Goal: Task Accomplishment & Management: Manage account settings

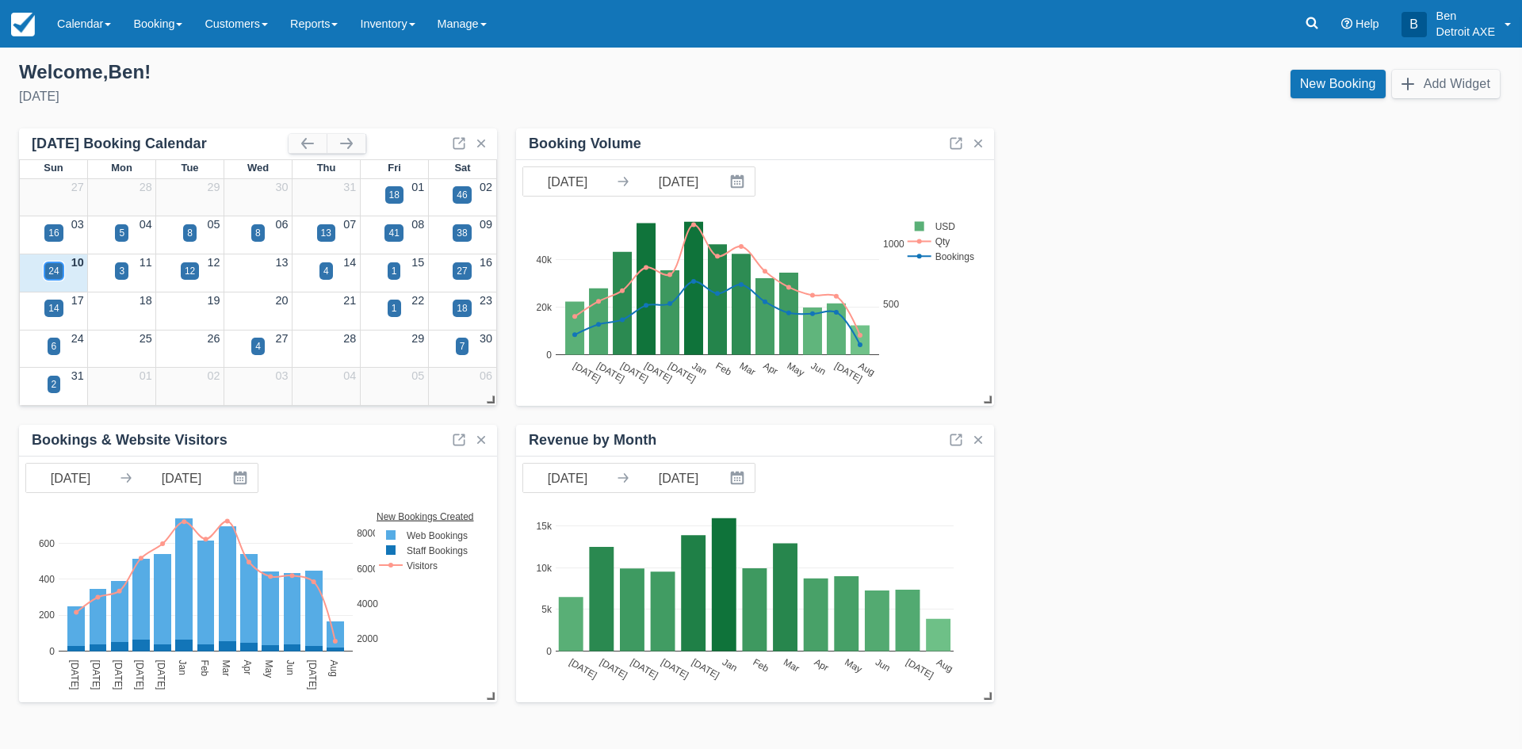
click at [57, 269] on div "24" at bounding box center [53, 271] width 10 height 14
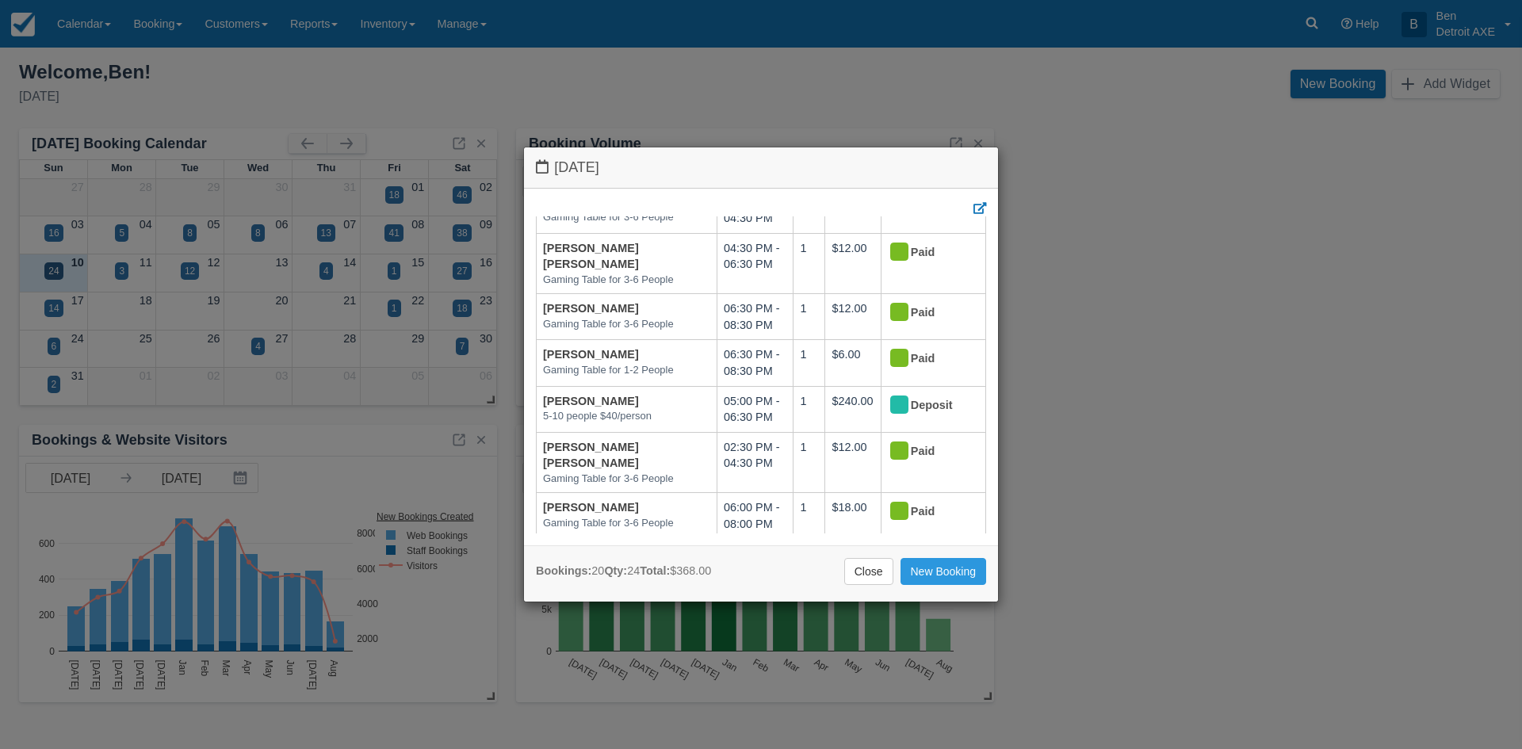
scroll to position [793, 0]
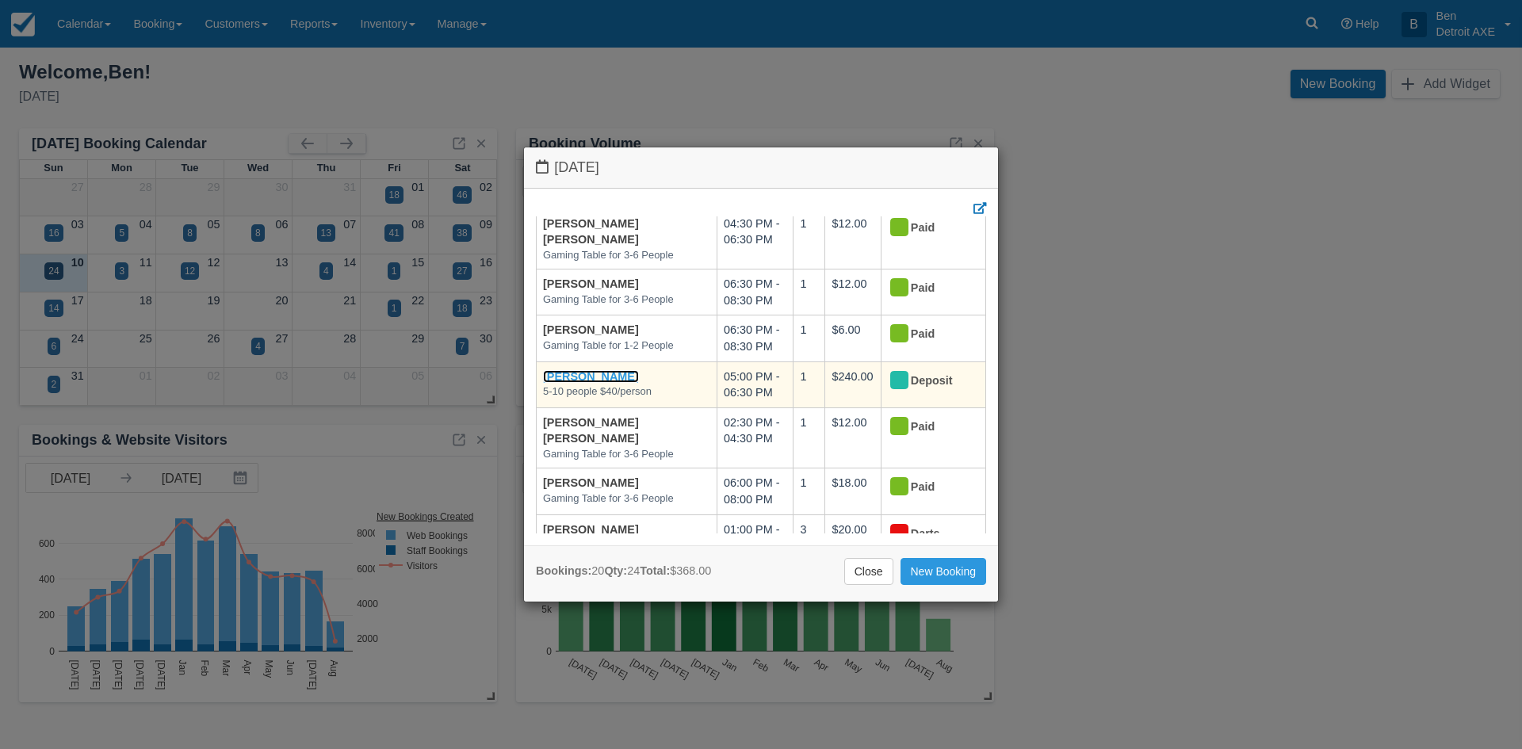
click at [581, 370] on link "[PERSON_NAME]" at bounding box center [591, 376] width 96 height 13
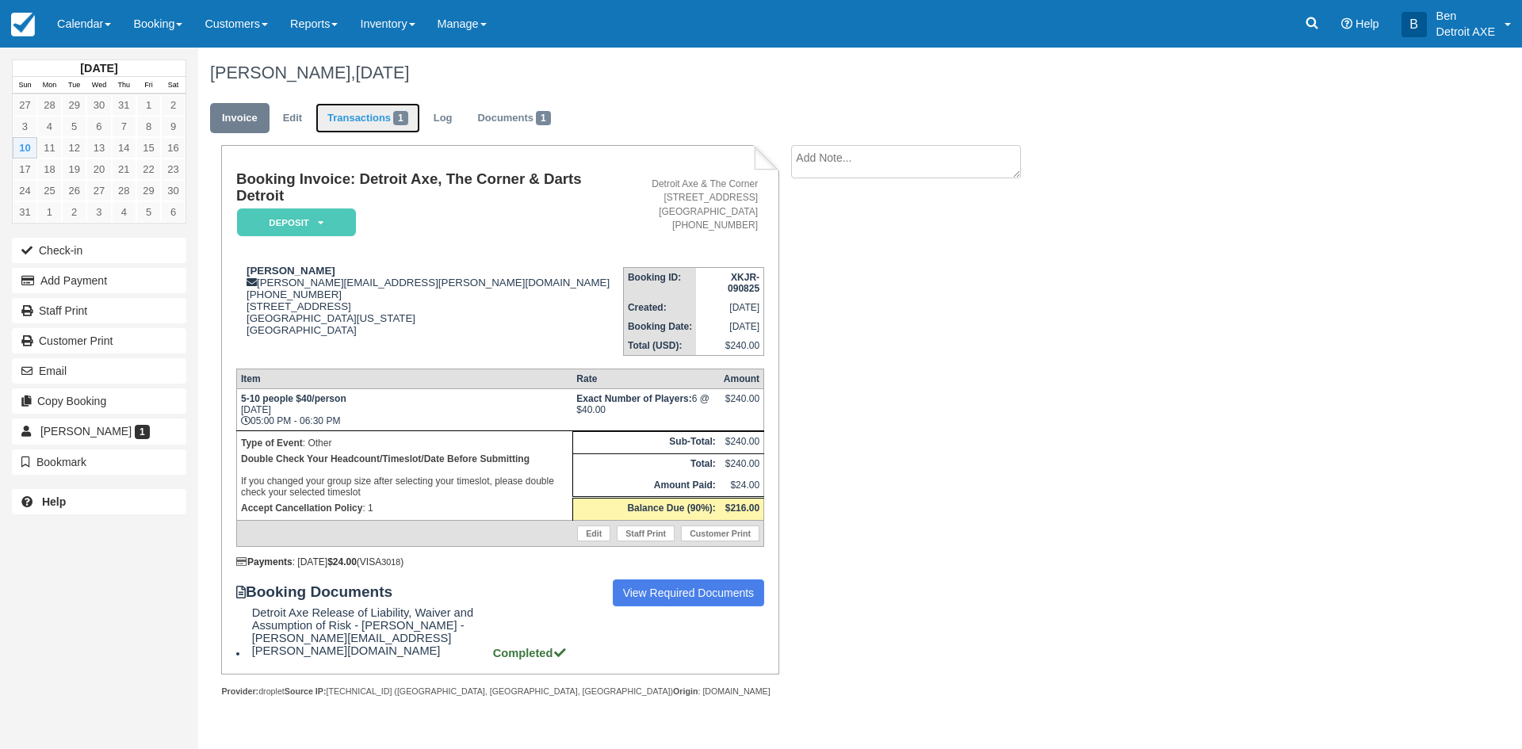
click at [354, 118] on link "Transactions 1" at bounding box center [368, 118] width 105 height 31
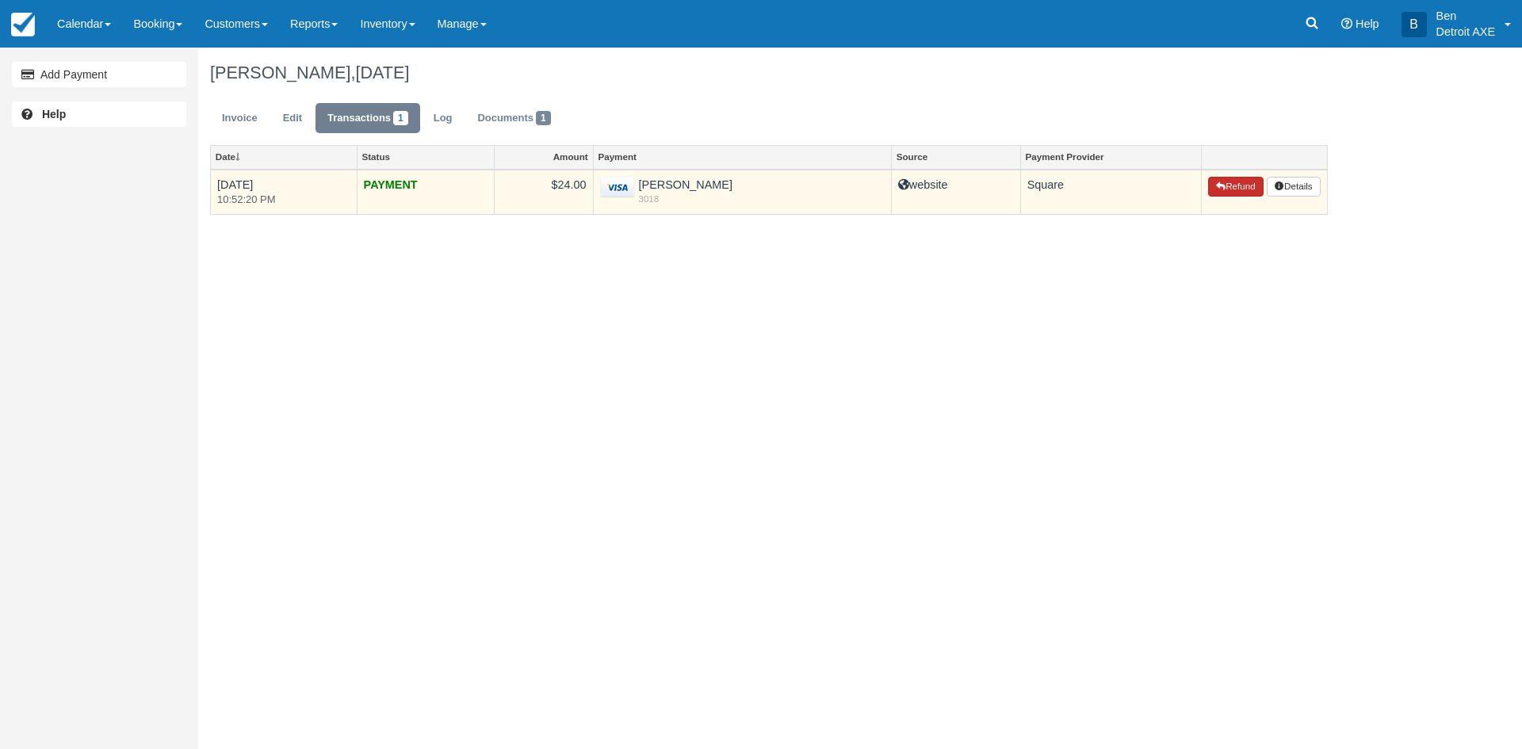
click at [1237, 189] on button "Refund" at bounding box center [1235, 187] width 55 height 21
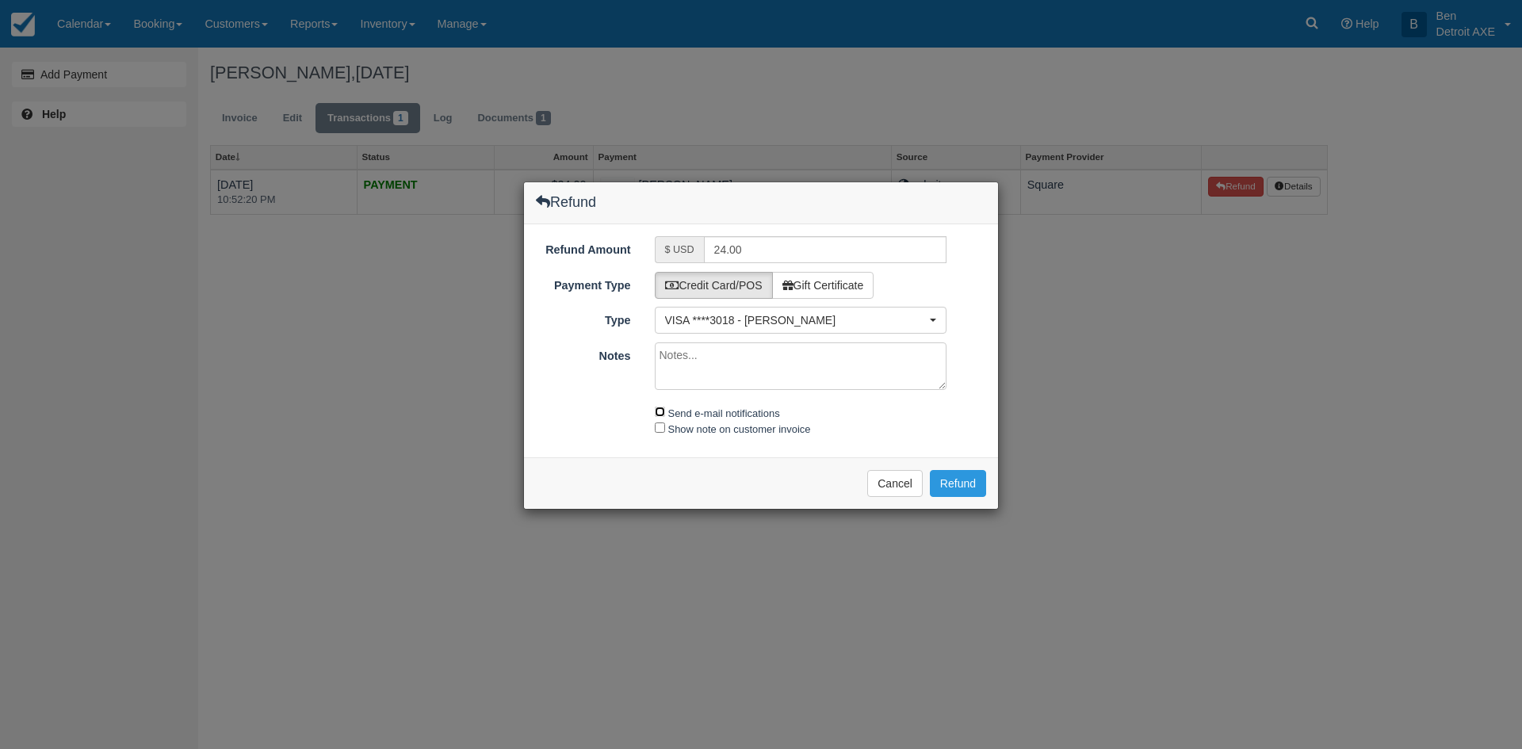
click at [660, 410] on input "Send e-mail notifications" at bounding box center [660, 412] width 10 height 10
checkbox input "true"
click at [964, 478] on button "Refund" at bounding box center [958, 483] width 56 height 27
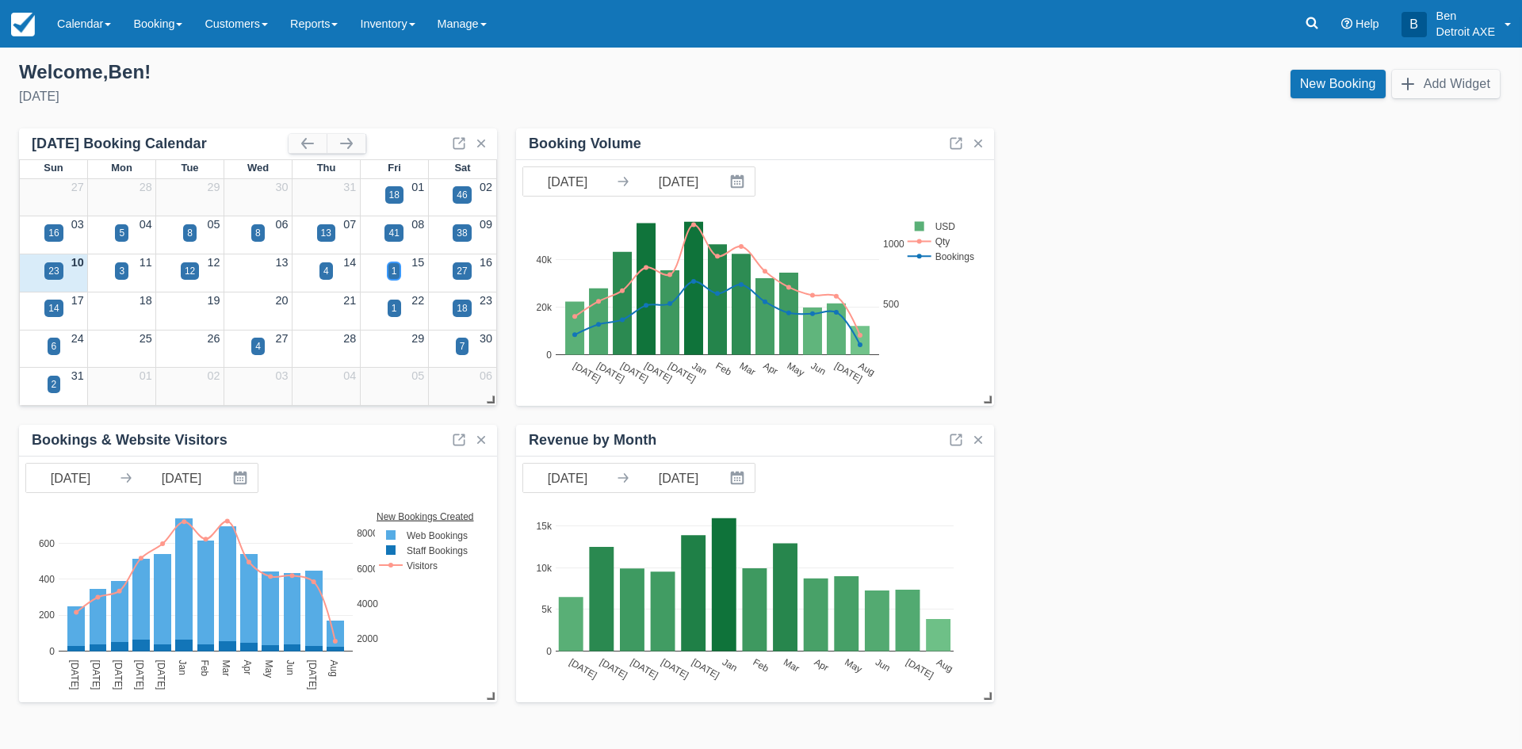
click at [399, 277] on div "1" at bounding box center [394, 270] width 13 height 17
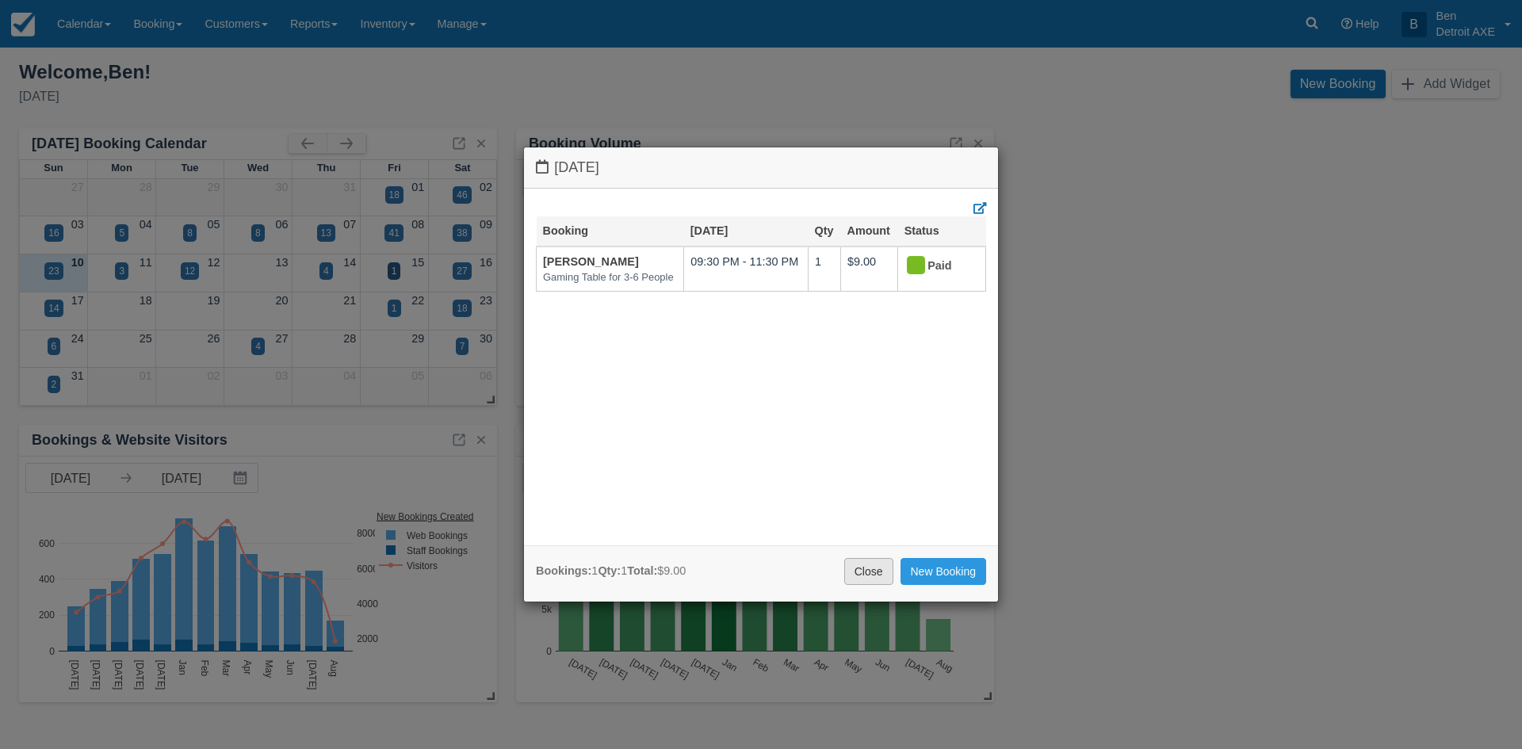
click at [865, 570] on link "Close" at bounding box center [868, 571] width 49 height 27
